Goal: Task Accomplishment & Management: Manage account settings

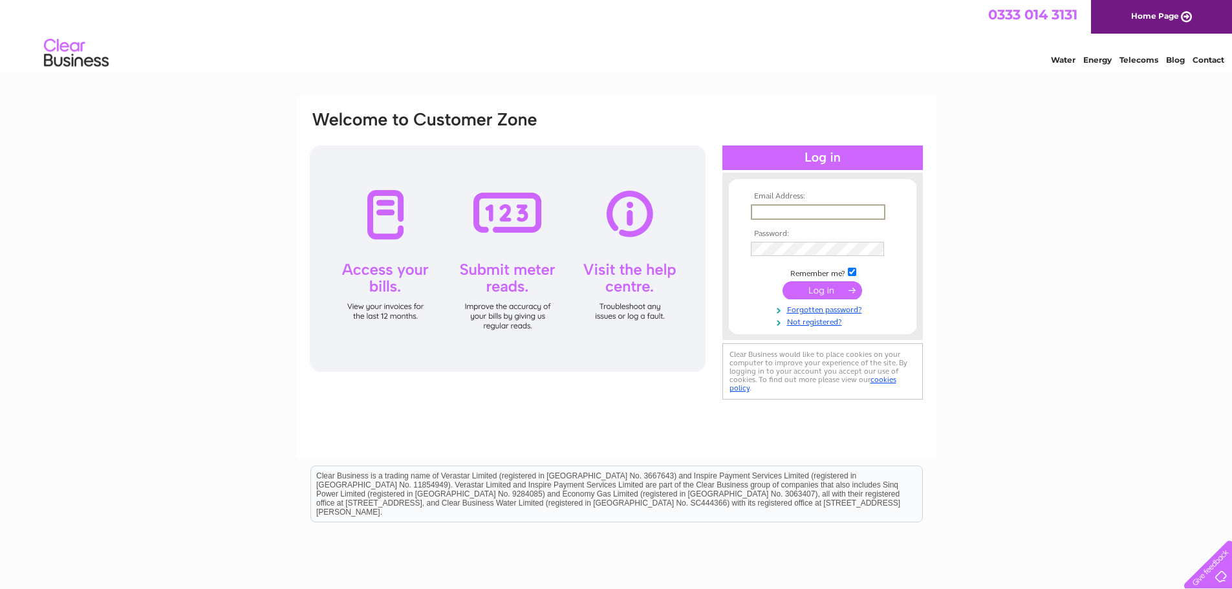
click at [772, 215] on input "text" at bounding box center [818, 212] width 135 height 16
type input "plinvoices@nexus-people.com"
click at [814, 288] on input "submit" at bounding box center [823, 290] width 80 height 18
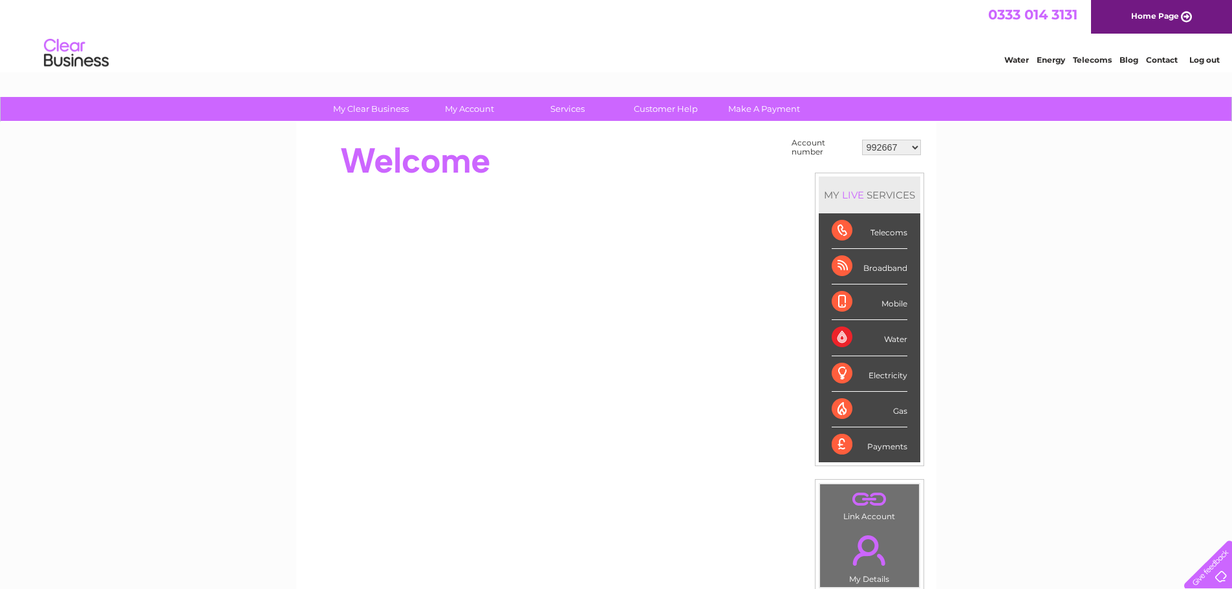
click at [913, 149] on select "992667 30299145 30313623" at bounding box center [891, 148] width 59 height 16
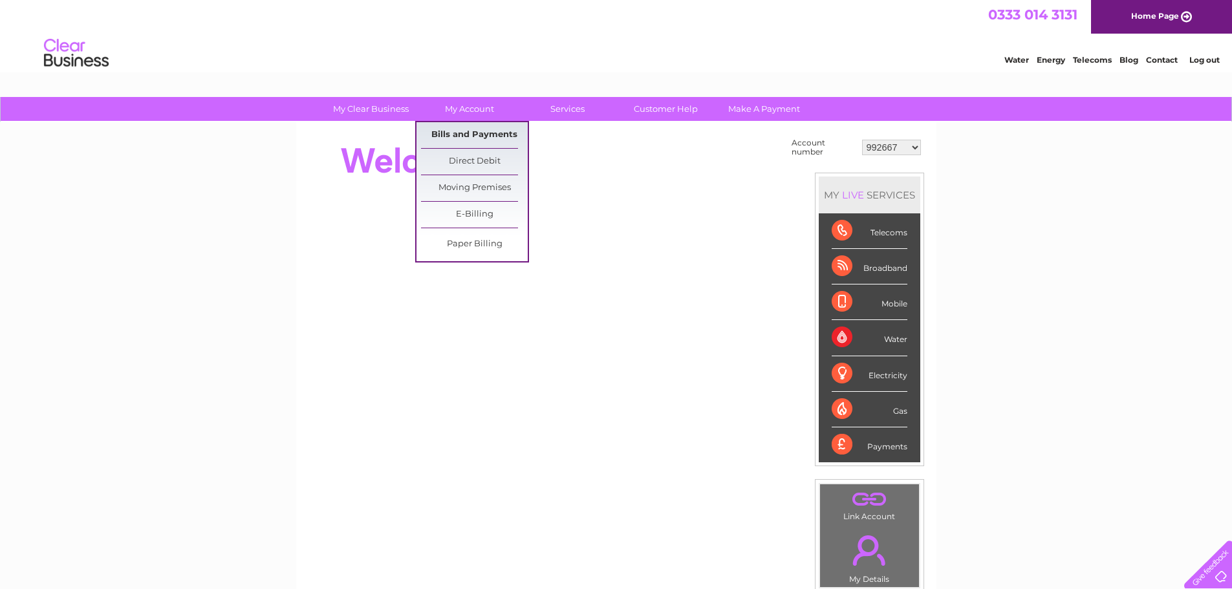
click at [470, 133] on link "Bills and Payments" at bounding box center [474, 135] width 107 height 26
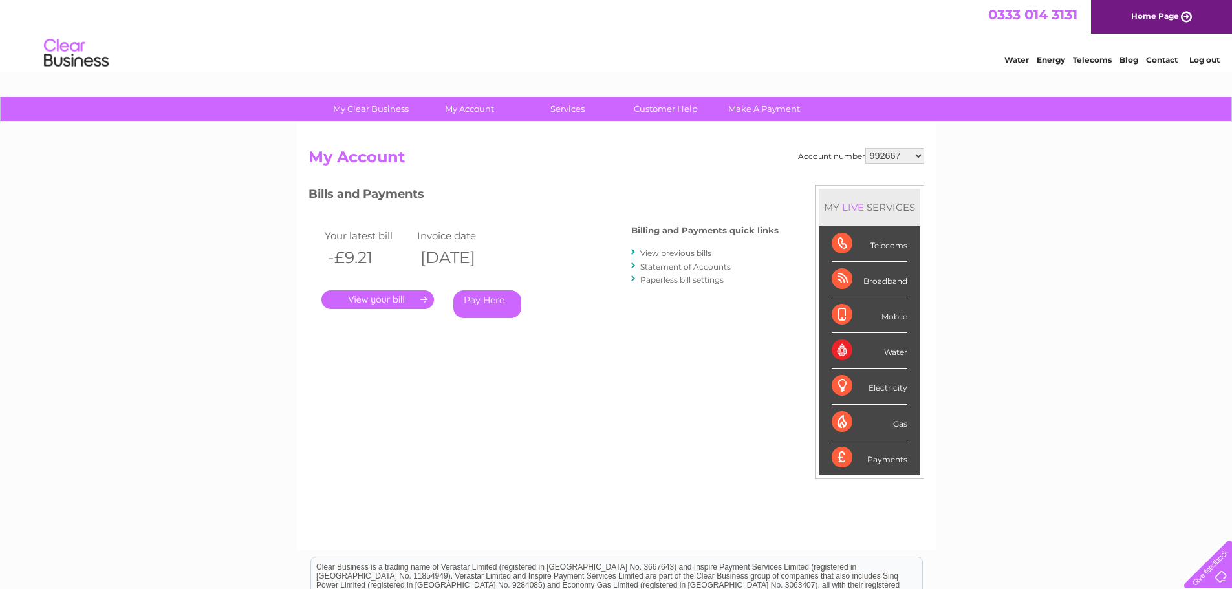
click at [669, 251] on link "View previous bills" at bounding box center [675, 253] width 71 height 10
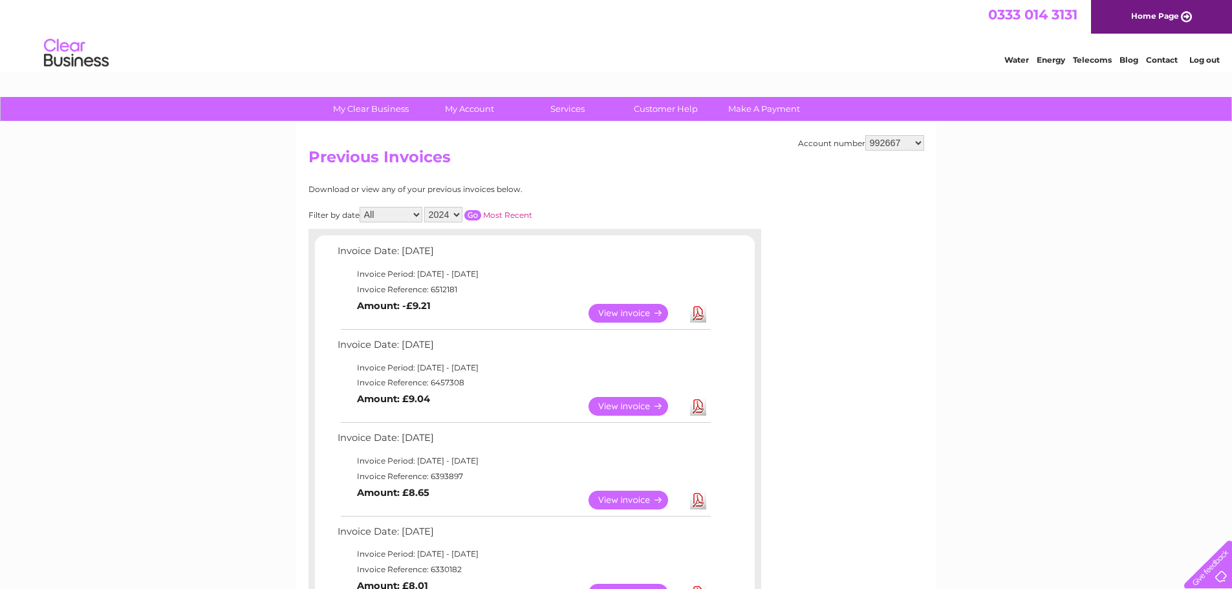
click at [920, 142] on select "992667 30299145 30313623" at bounding box center [894, 143] width 59 height 16
select select "30313623"
click at [865, 135] on select "992667 30299145 30313623" at bounding box center [894, 143] width 59 height 16
click at [631, 315] on link "View" at bounding box center [636, 313] width 95 height 19
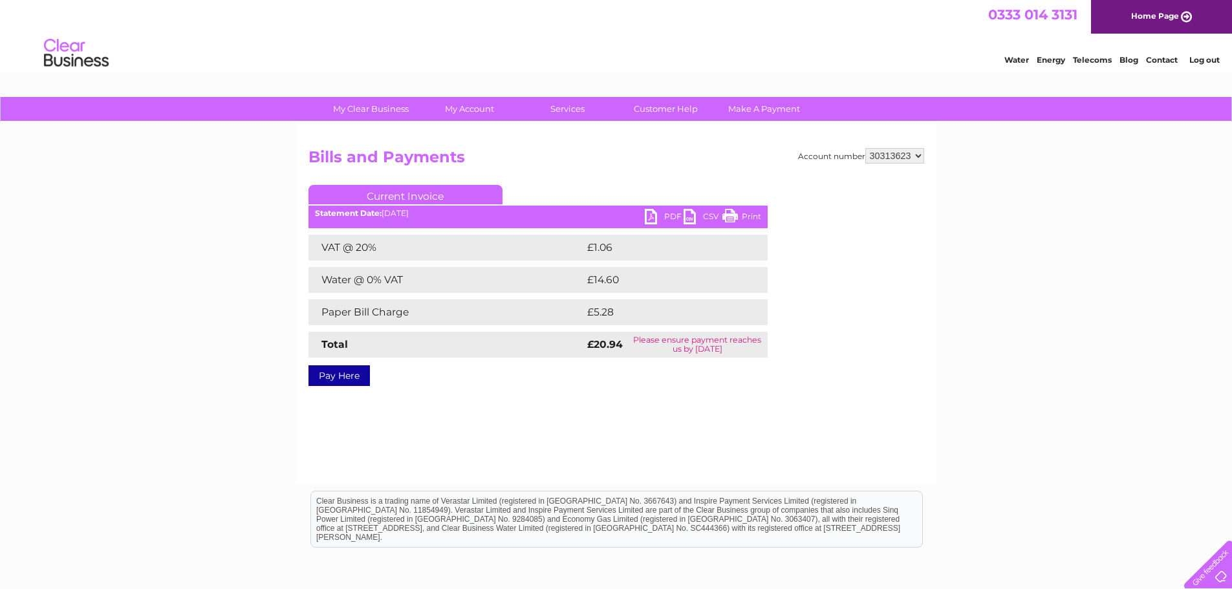
click at [669, 213] on link "PDF" at bounding box center [664, 218] width 39 height 19
